Goal: Communication & Community: Share content

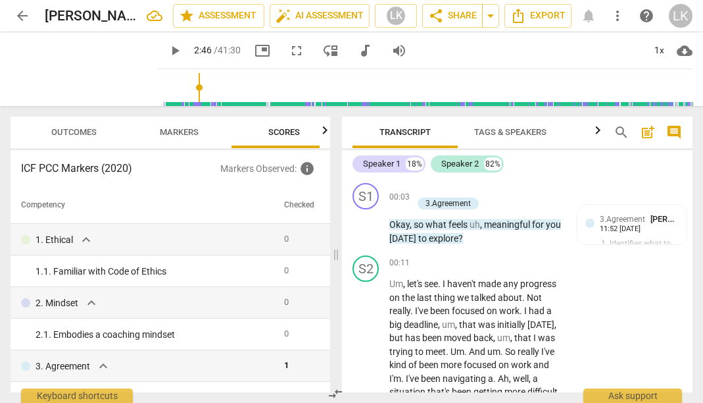
scroll to position [1053, 0]
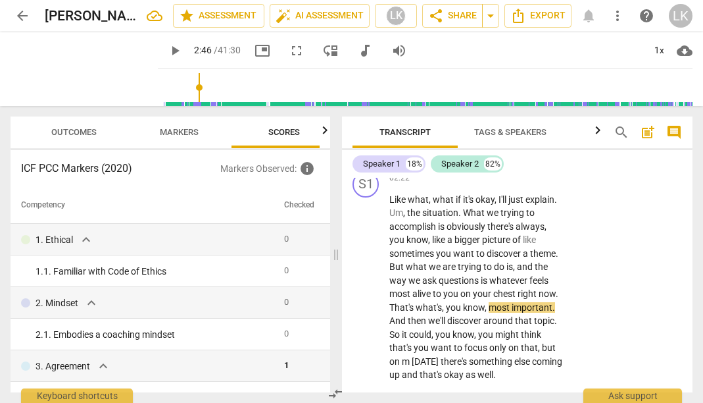
type input "167"
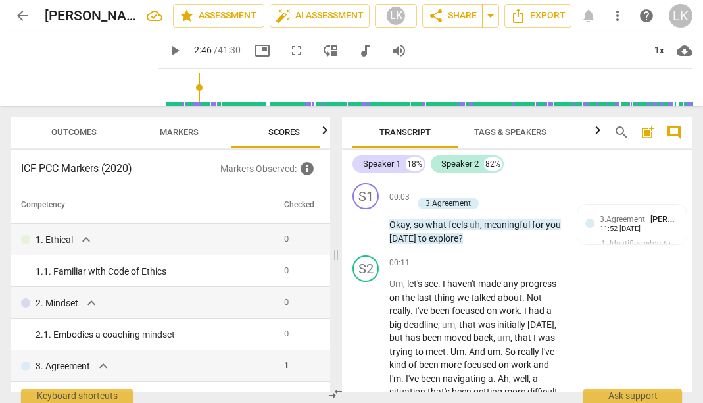
scroll to position [0, 0]
click at [616, 216] on span "3.Agreement" at bounding box center [622, 219] width 45 height 9
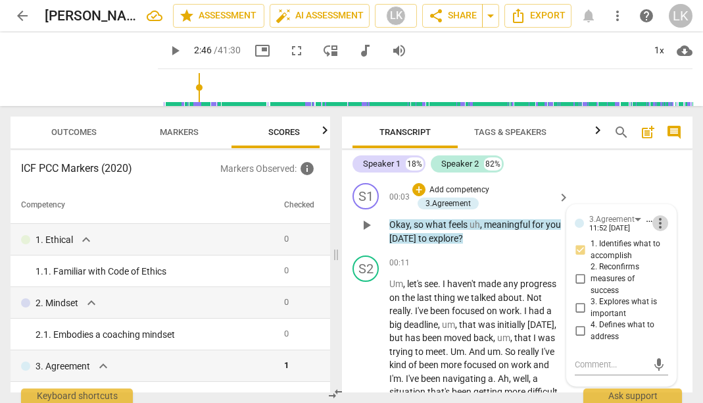
click at [658, 222] on span "more_vert" at bounding box center [661, 223] width 16 height 16
click at [664, 251] on li "Delete" at bounding box center [669, 247] width 45 height 25
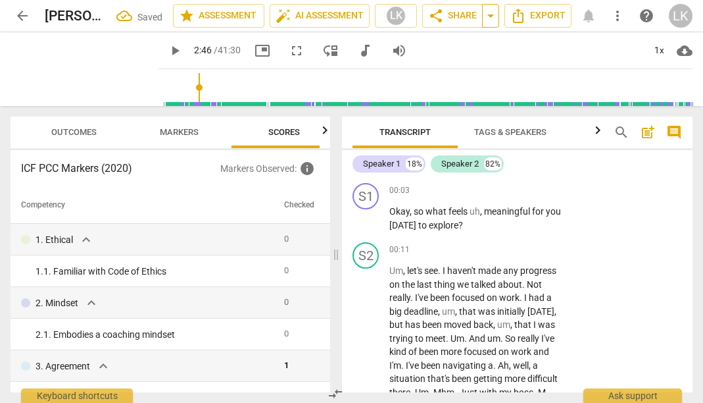
click at [491, 11] on span "arrow_drop_down" at bounding box center [491, 16] width 16 height 16
click at [451, 18] on span "share Share" at bounding box center [452, 16] width 49 height 16
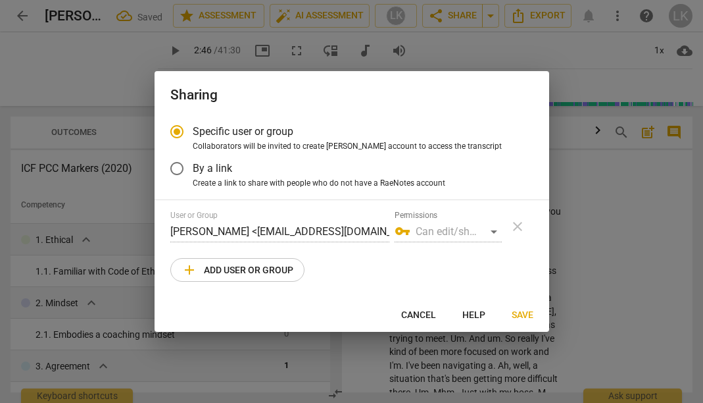
click at [259, 262] on span "add Add user or group" at bounding box center [238, 270] width 112 height 16
radio input "false"
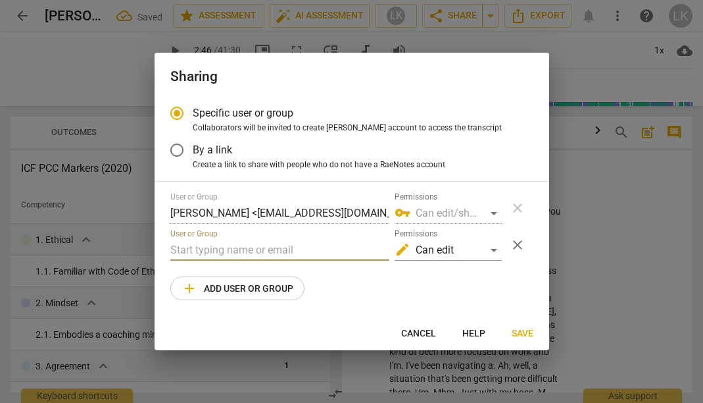
click at [257, 251] on input "text" at bounding box center [279, 250] width 219 height 21
type input "c"
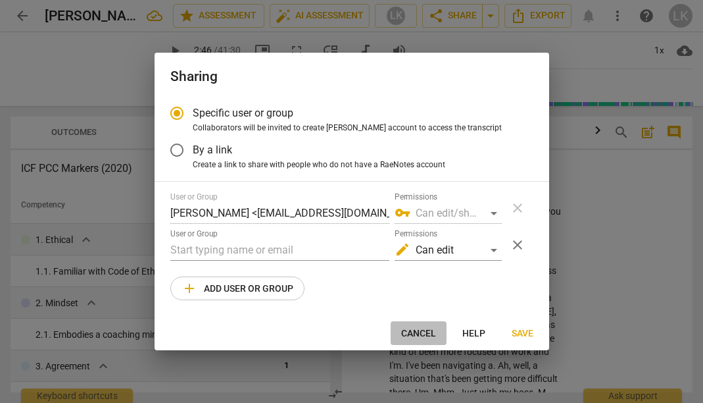
click at [422, 328] on span "Cancel" at bounding box center [418, 333] width 35 height 13
radio input "false"
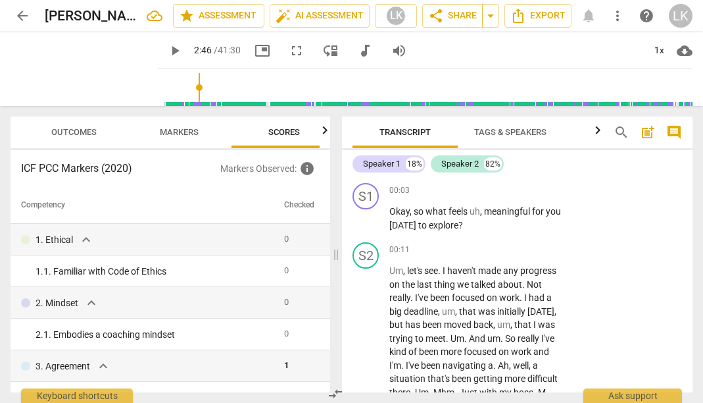
click at [34, 17] on div "arrow_back Reid 4.Session edit star Assessment auto_fix_high AI Assessment LK s…" at bounding box center [352, 16] width 682 height 24
click at [26, 17] on span "arrow_back" at bounding box center [22, 16] width 16 height 16
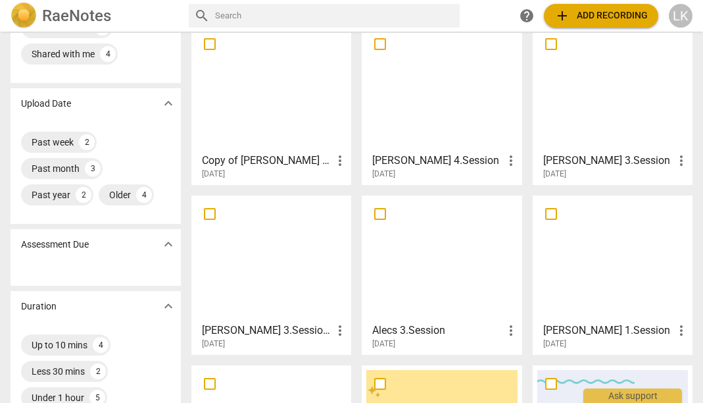
scroll to position [73, 0]
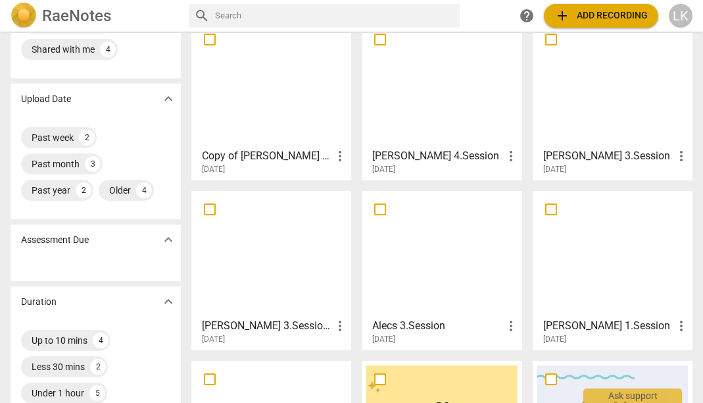
click at [430, 261] on div at bounding box center [442, 253] width 151 height 116
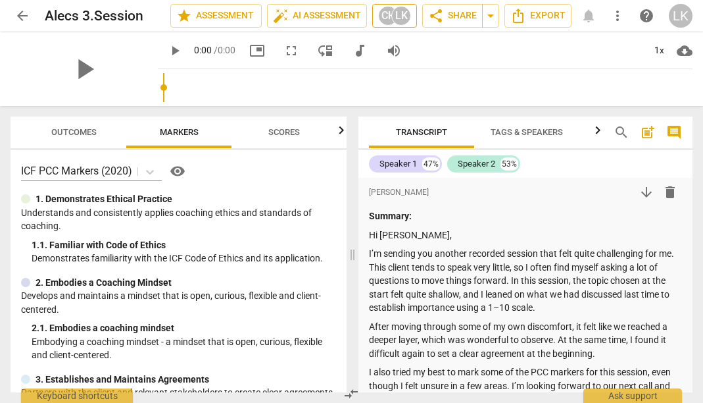
click at [398, 18] on div "LK" at bounding box center [402, 16] width 20 height 20
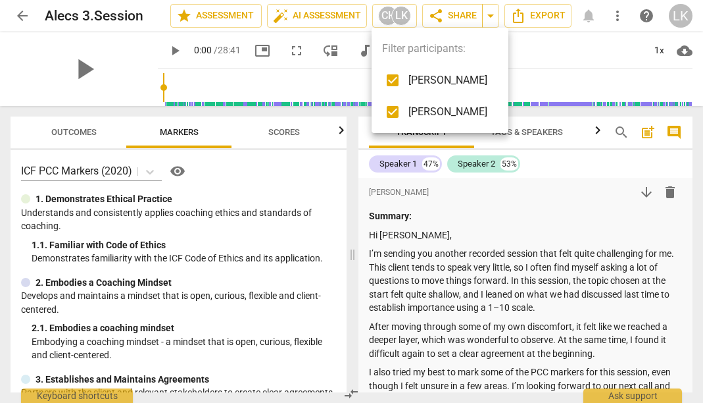
click at [445, 76] on span "Carol Harris-Fike" at bounding box center [448, 80] width 79 height 16
checkbox input "true"
click at [462, 16] on div at bounding box center [351, 201] width 703 height 403
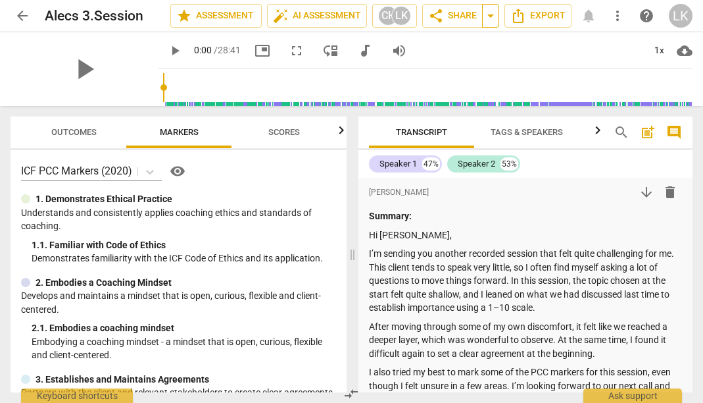
click at [491, 16] on span "arrow_drop_down" at bounding box center [491, 16] width 16 height 16
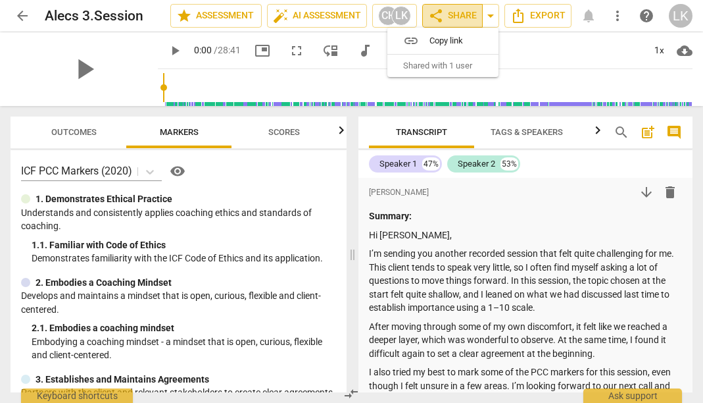
click at [460, 20] on span "share Share" at bounding box center [452, 16] width 49 height 16
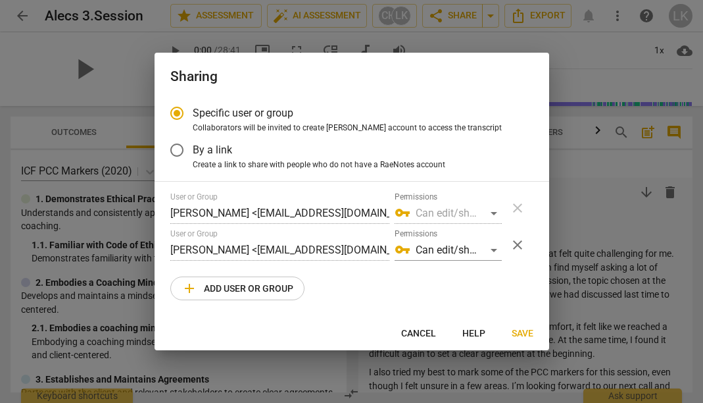
click at [421, 327] on span "Cancel" at bounding box center [418, 333] width 35 height 13
radio input "false"
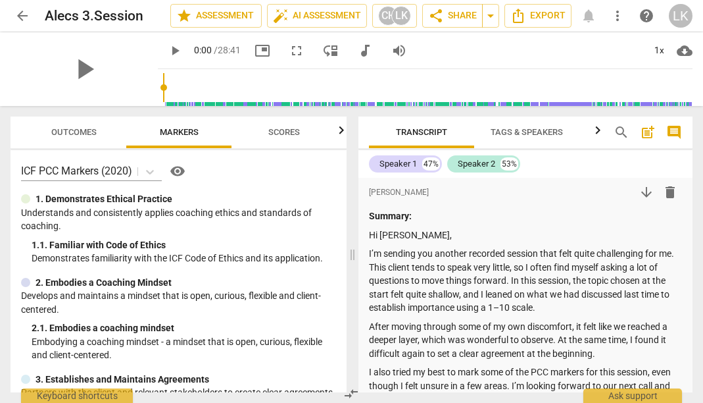
click at [14, 17] on span "arrow_back" at bounding box center [22, 16] width 16 height 16
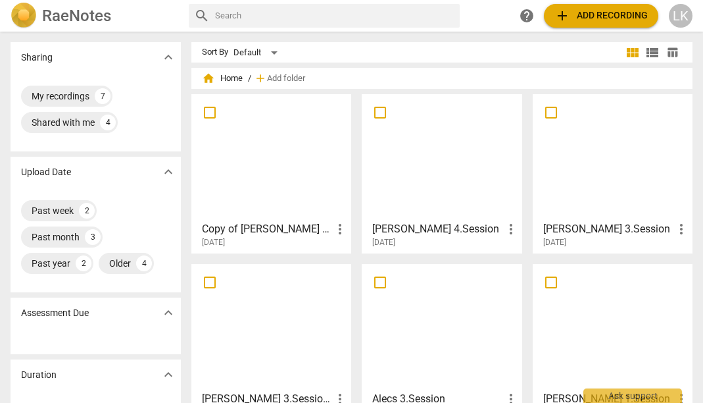
click at [439, 168] on div at bounding box center [442, 157] width 151 height 116
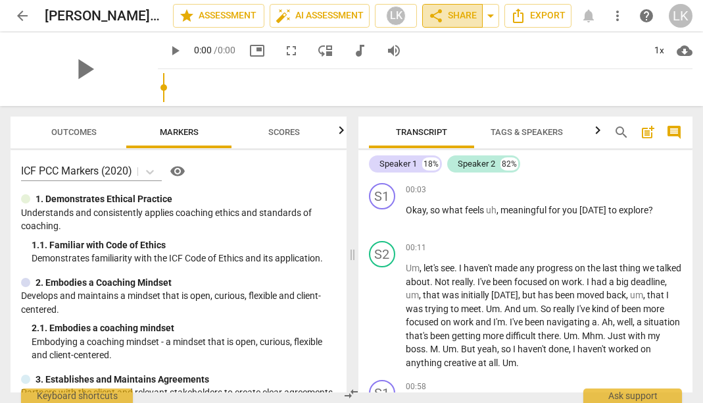
click at [467, 14] on span "share Share" at bounding box center [452, 16] width 49 height 16
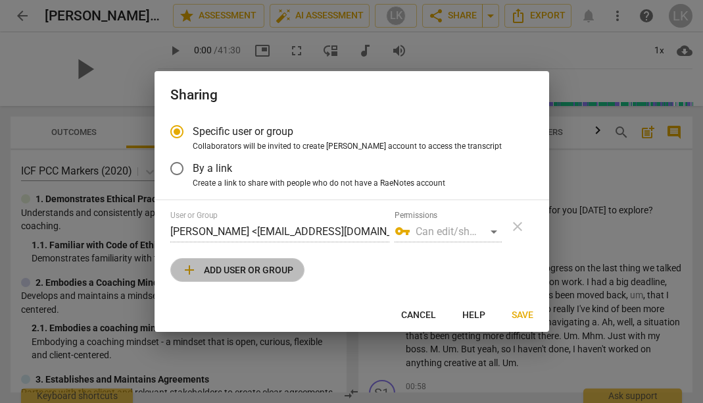
click at [268, 270] on span "add Add user or group" at bounding box center [238, 270] width 112 height 16
radio input "false"
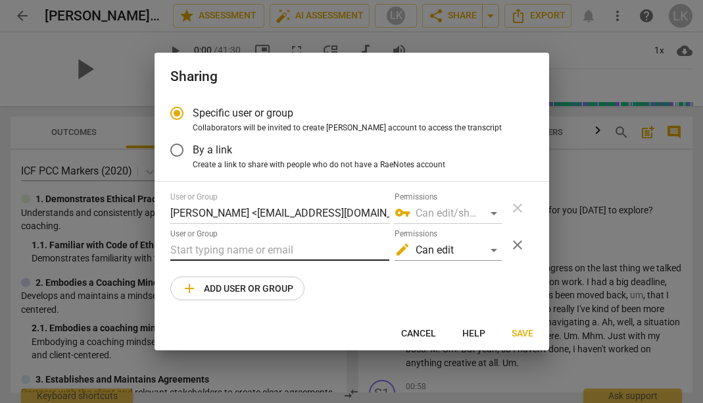
click at [254, 252] on input "text" at bounding box center [279, 250] width 219 height 21
paste input "charrisfike@gmail.com"
click at [349, 252] on input "charrisfike@gmail.com" at bounding box center [279, 250] width 219 height 21
type input "charrisfike@gmail.com"
click at [349, 290] on div "User or Group Luca Koenig <lucakoenig340@gmail.com> Permissions vpn_key Can edi…" at bounding box center [351, 246] width 363 height 108
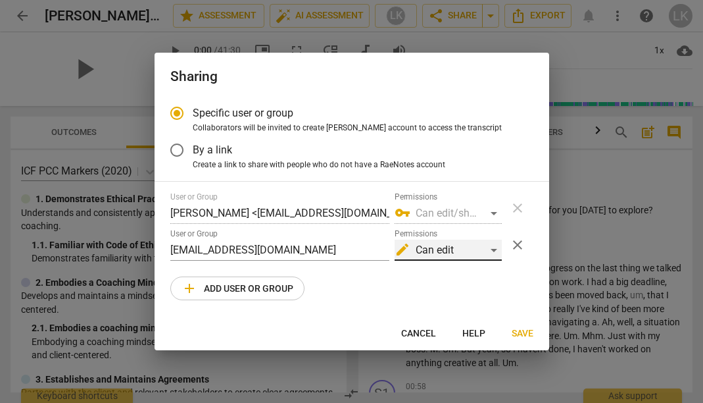
click at [457, 249] on div "edit Can edit" at bounding box center [448, 250] width 107 height 21
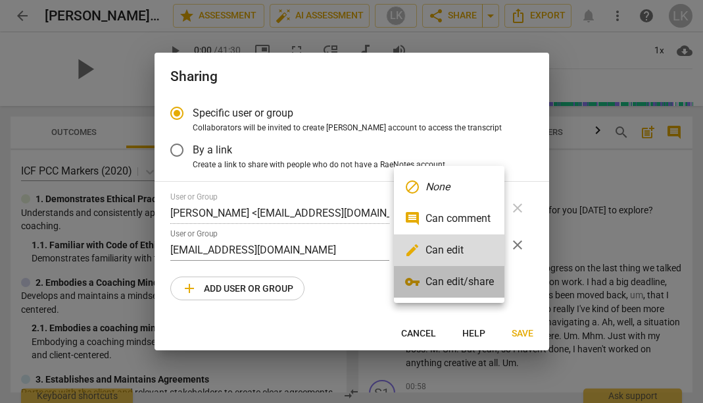
click at [465, 276] on li "vpn_key Can edit/share" at bounding box center [449, 282] width 111 height 32
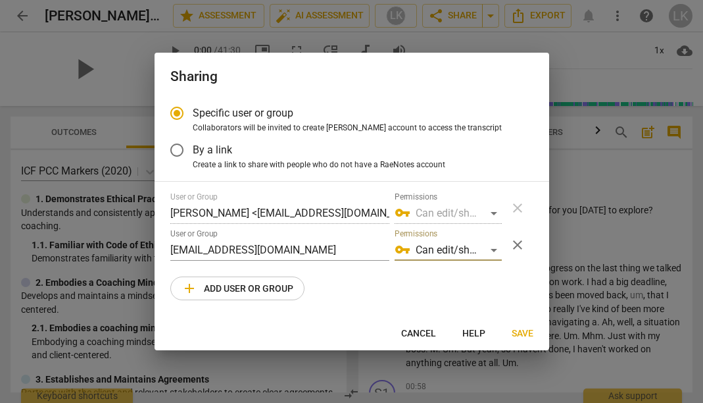
click at [519, 335] on span "Save" at bounding box center [523, 333] width 22 height 13
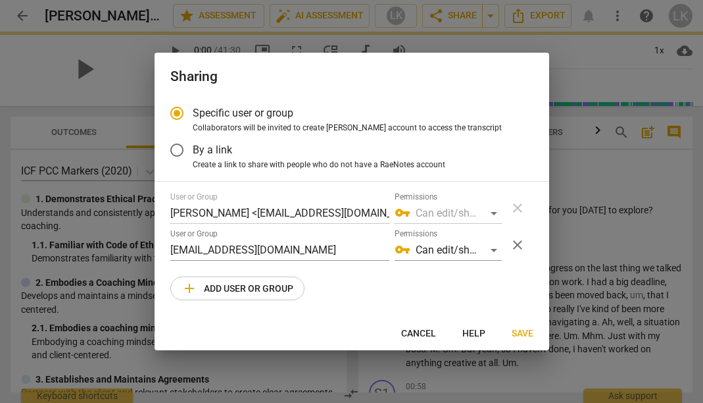
radio input "false"
type input "Carol Harris-Fike <charrisfike@gmail.com>"
